Goal: Navigation & Orientation: Find specific page/section

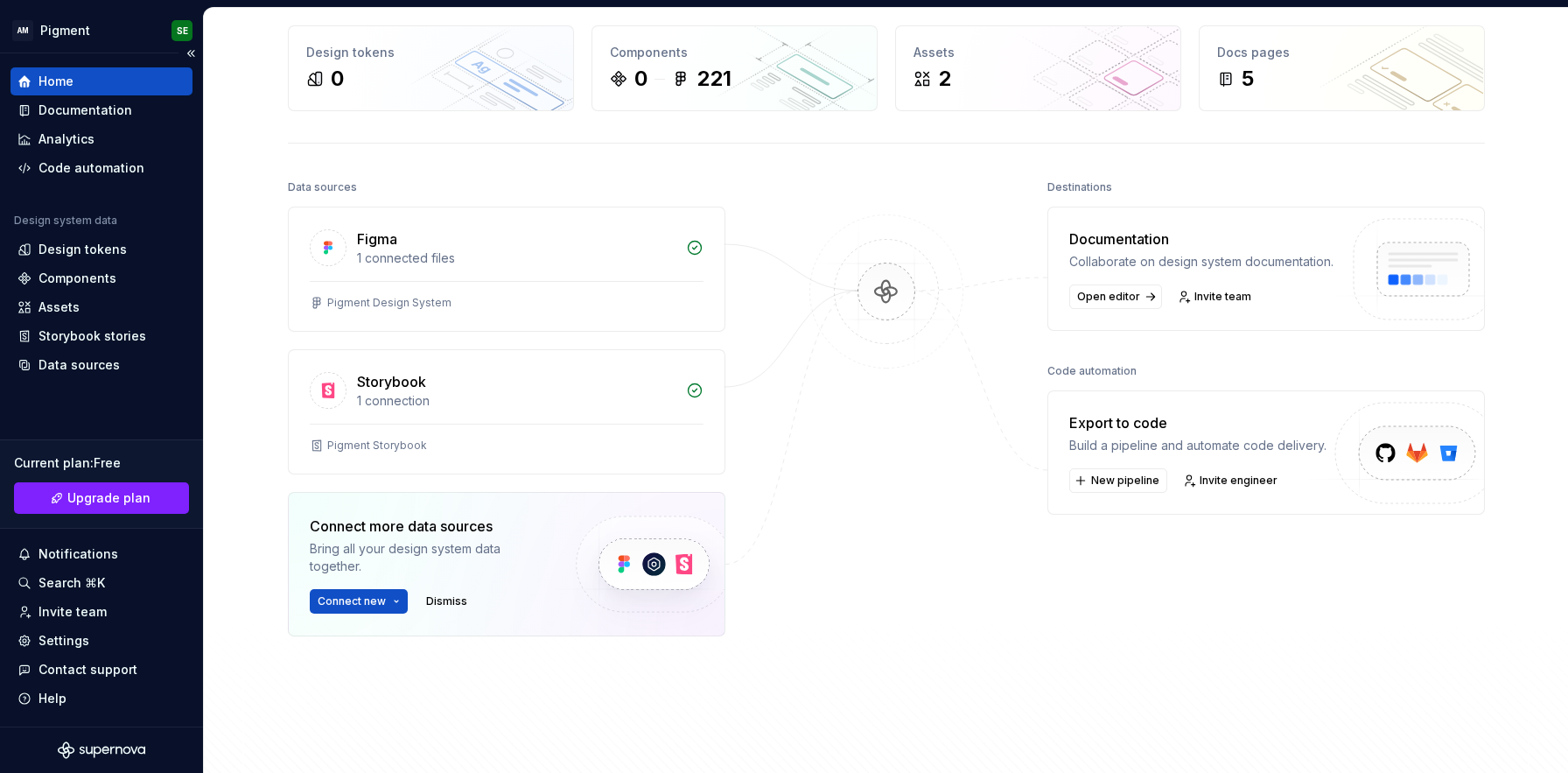
scroll to position [75, 0]
click at [394, 601] on html "AM Pigment SE Home Documentation Analytics Code automation Design system data D…" at bounding box center [784, 386] width 1568 height 773
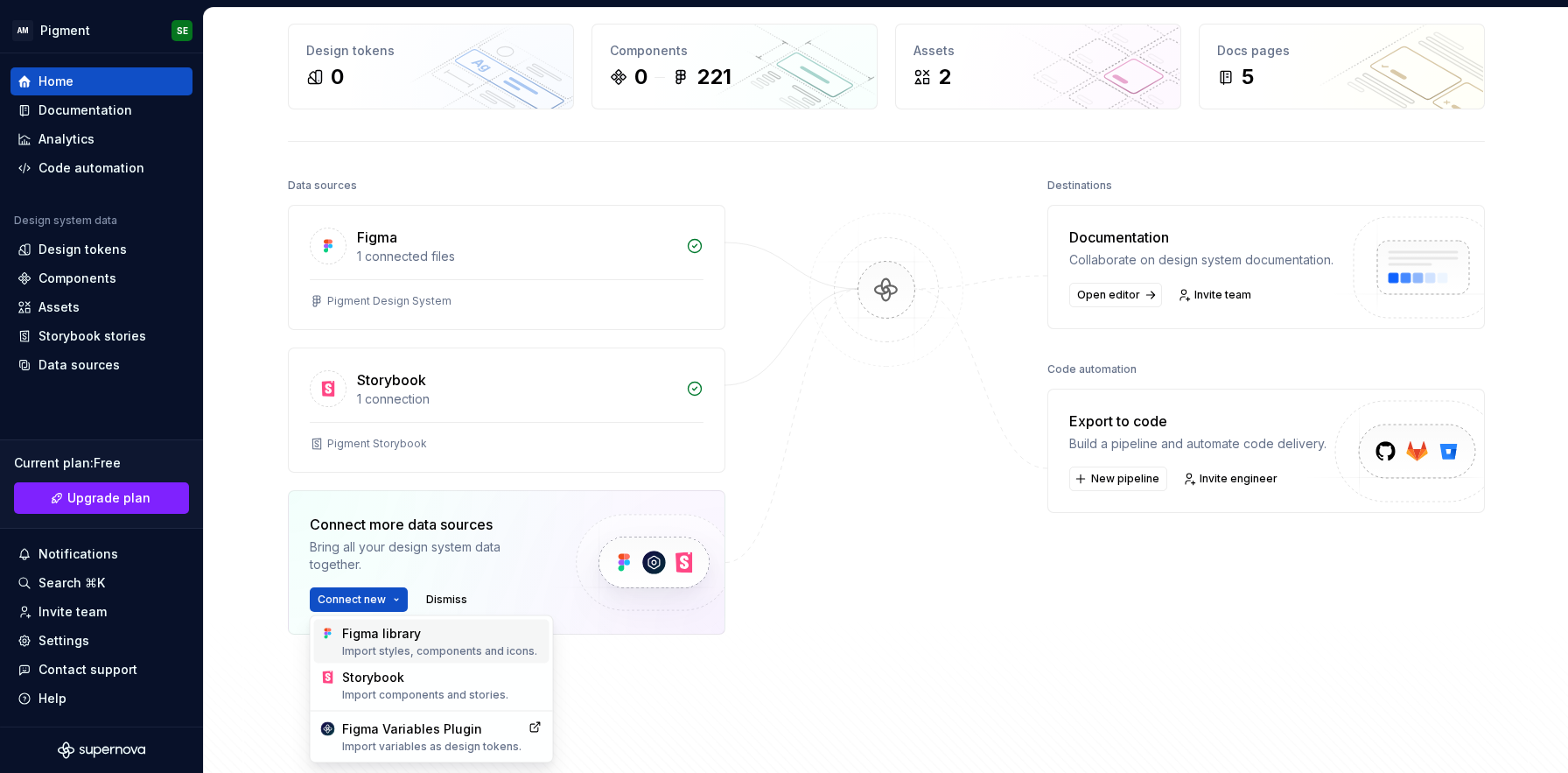
click at [393, 638] on div "Figma library Import styles, components and icons." at bounding box center [442, 642] width 201 height 34
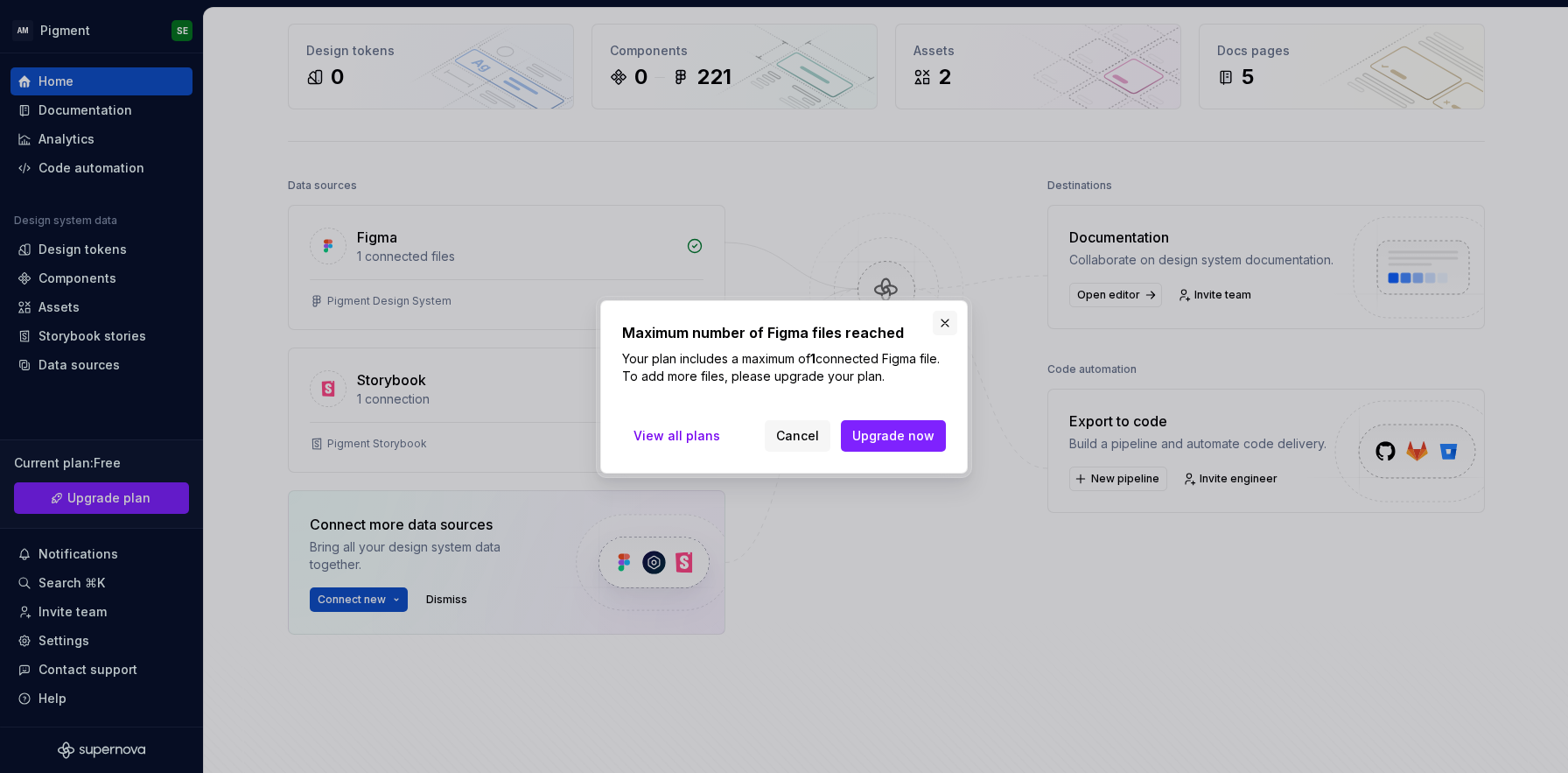
click at [948, 319] on button "button" at bounding box center [945, 322] width 25 height 25
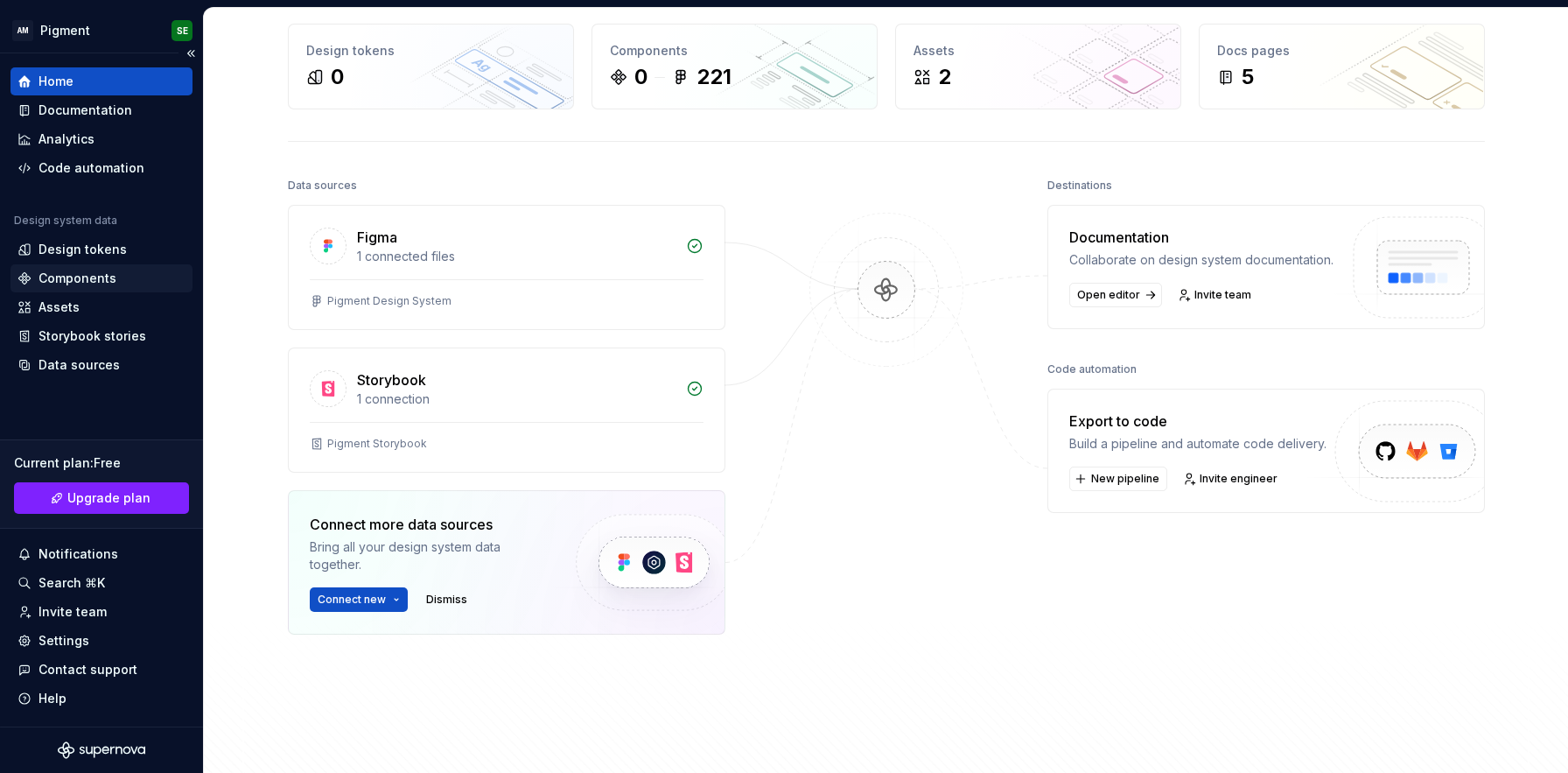
click at [72, 278] on div "Components" at bounding box center [77, 279] width 78 height 18
